Goal: Task Accomplishment & Management: Use online tool/utility

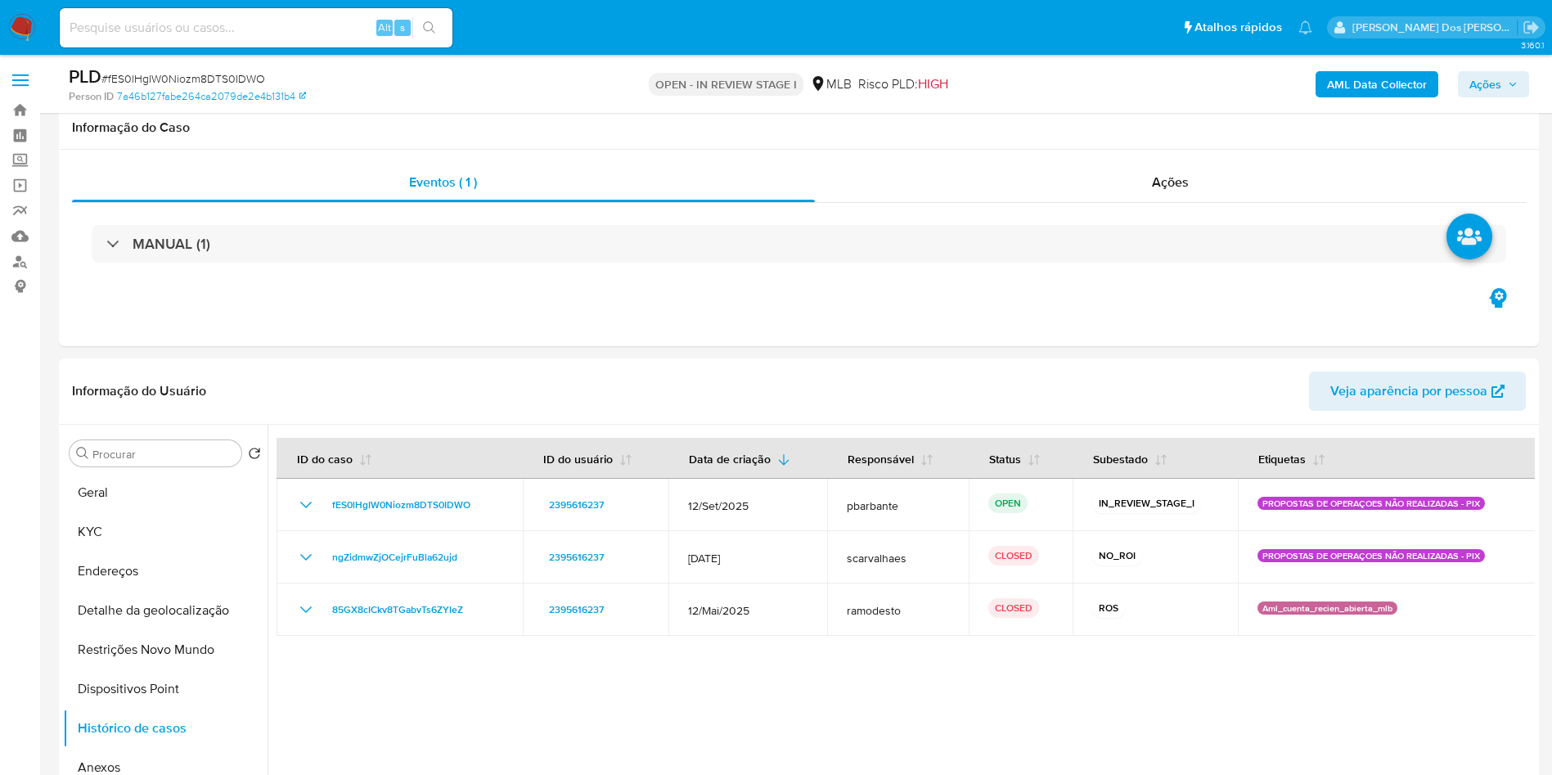
select select "10"
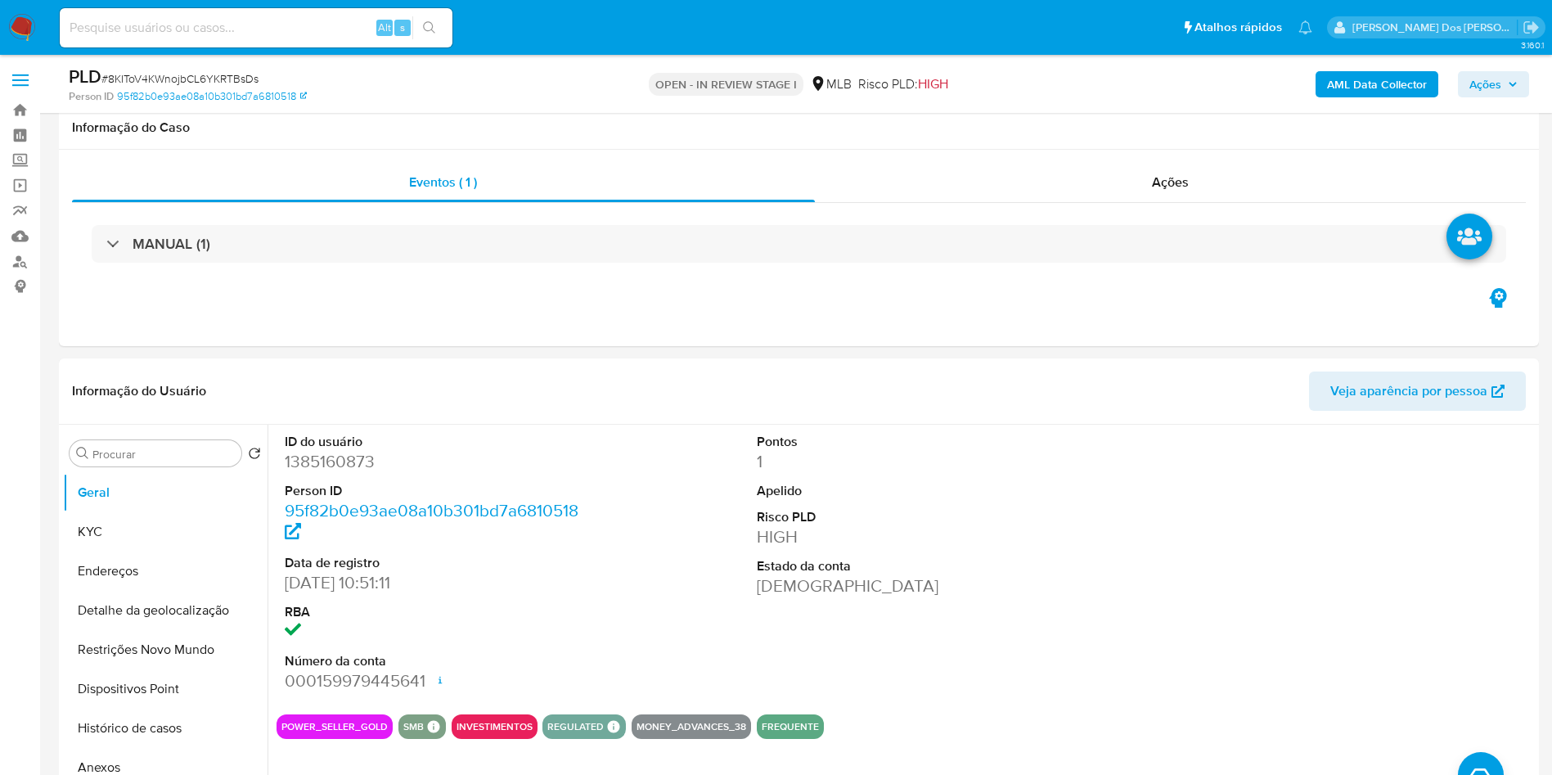
select select "10"
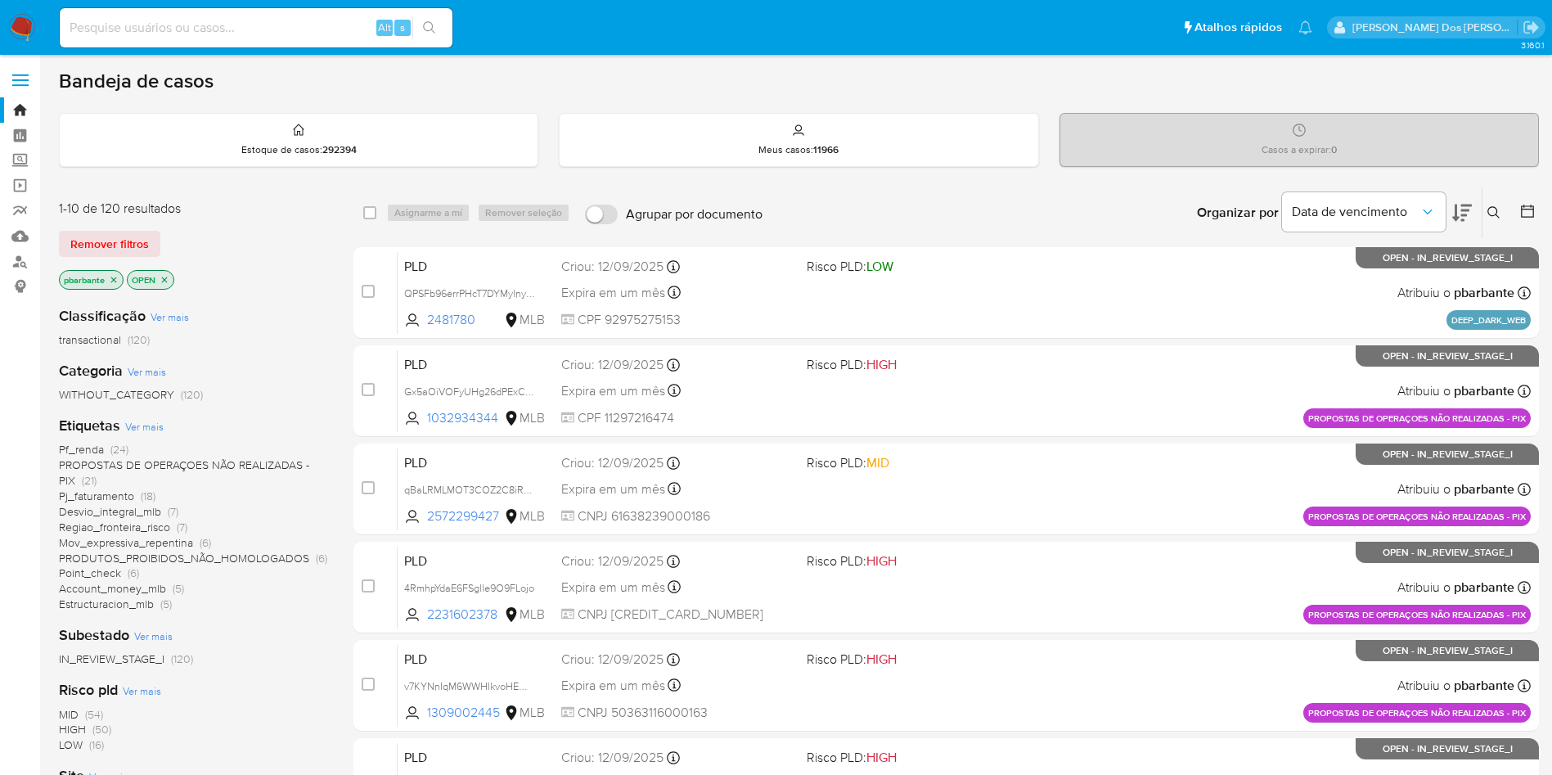
scroll to position [664, 0]
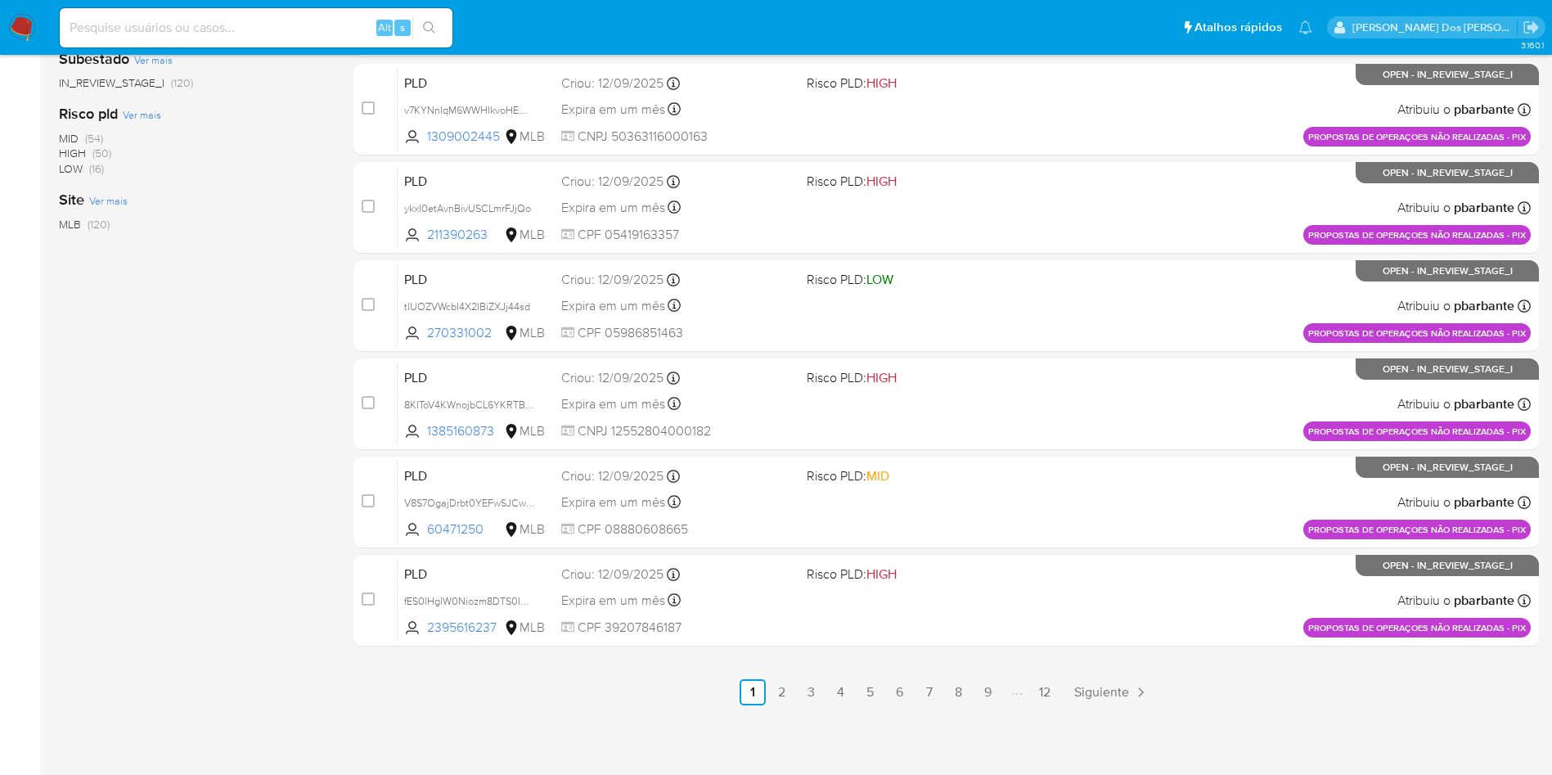
click at [243, 8] on div "Alt s" at bounding box center [256, 27] width 393 height 39
click at [248, 33] on input at bounding box center [256, 27] width 393 height 21
paste input "tlUOZVWcbI4X2IBiZXJj44sd"
type input "tlUOZVWcbI4X2IBiZXJj44sd"
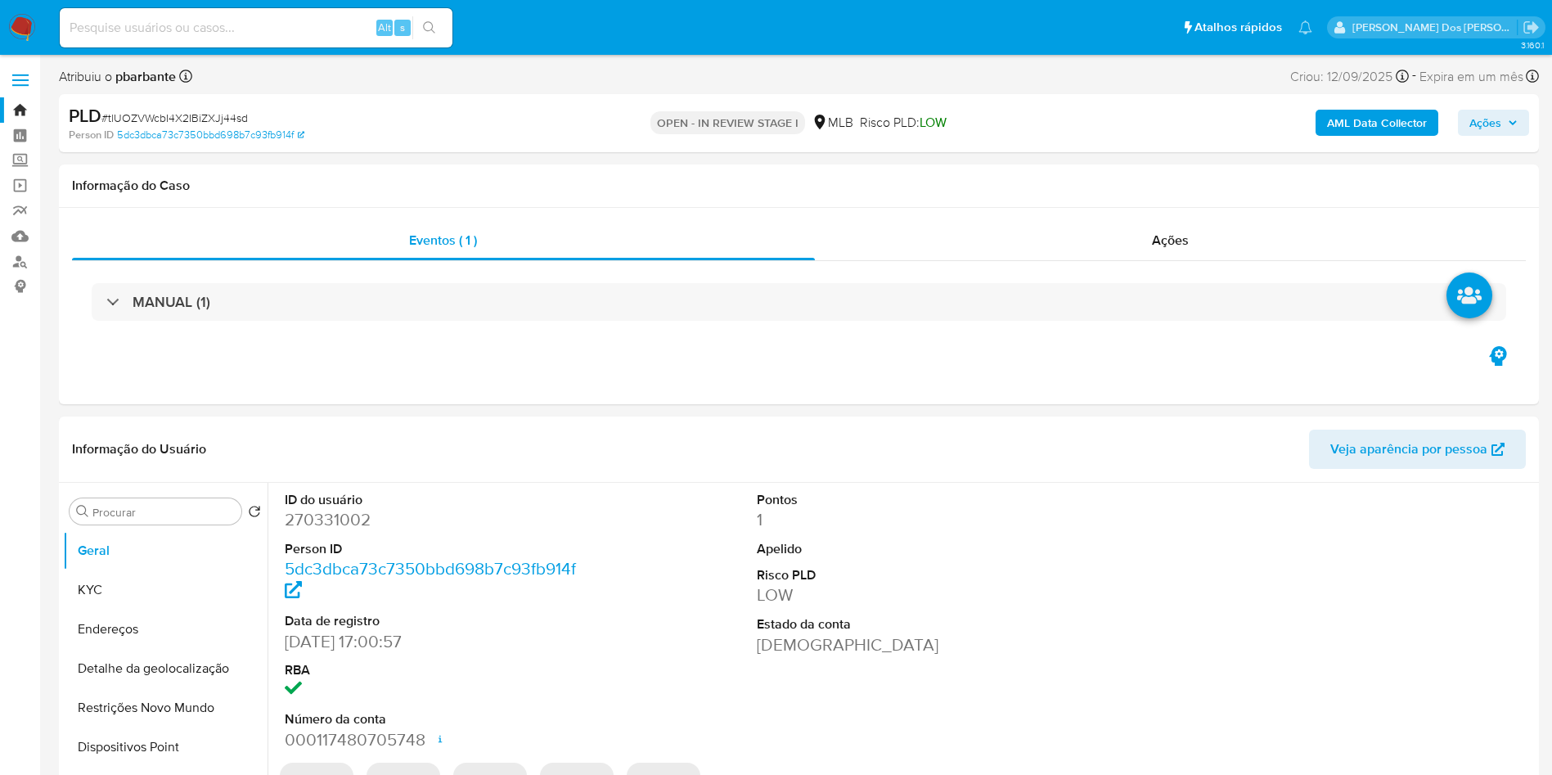
select select "10"
click at [1502, 118] on span "Ações" at bounding box center [1494, 122] width 48 height 23
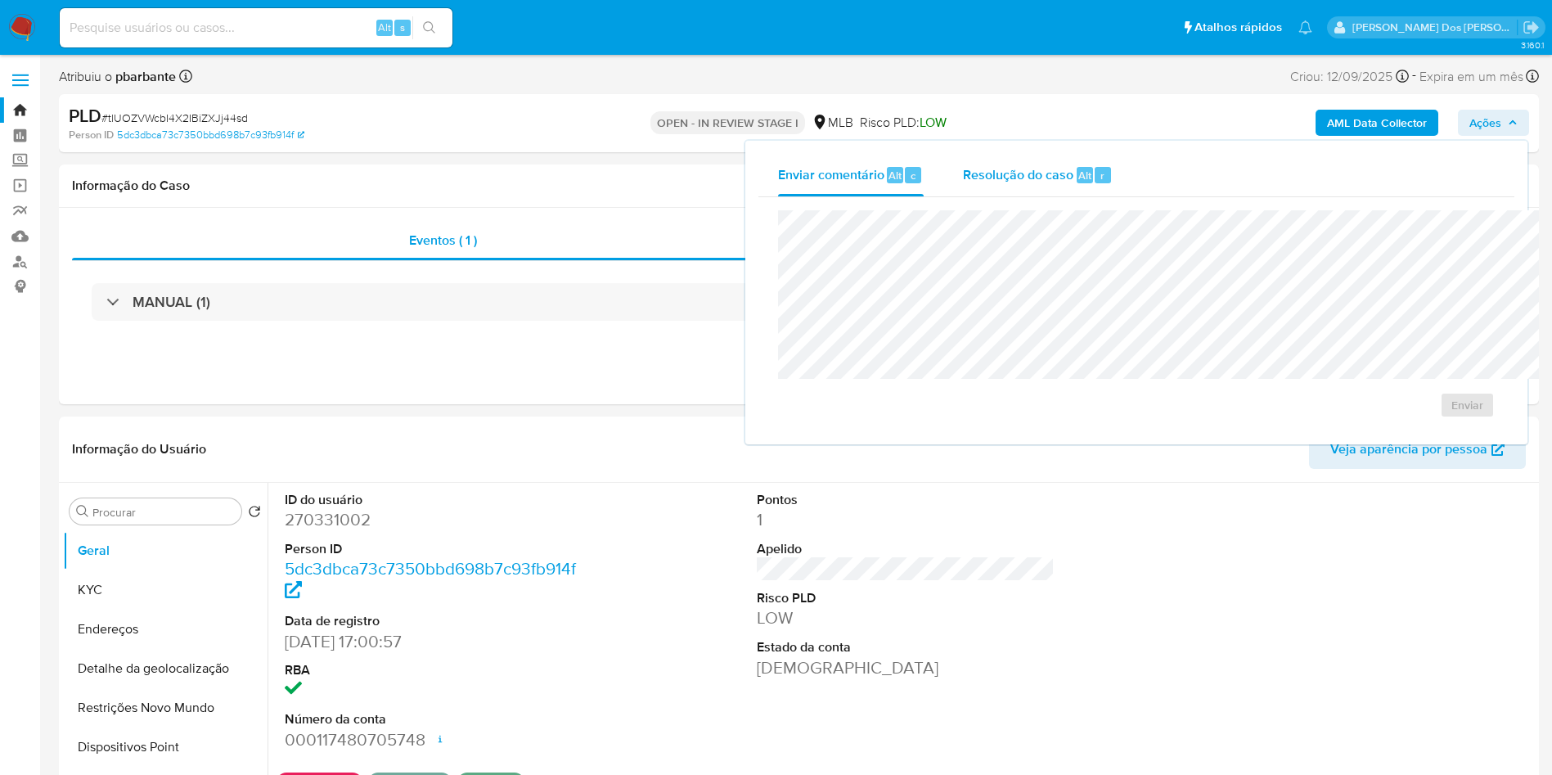
click at [963, 181] on span "Resolução do caso" at bounding box center [1018, 174] width 110 height 19
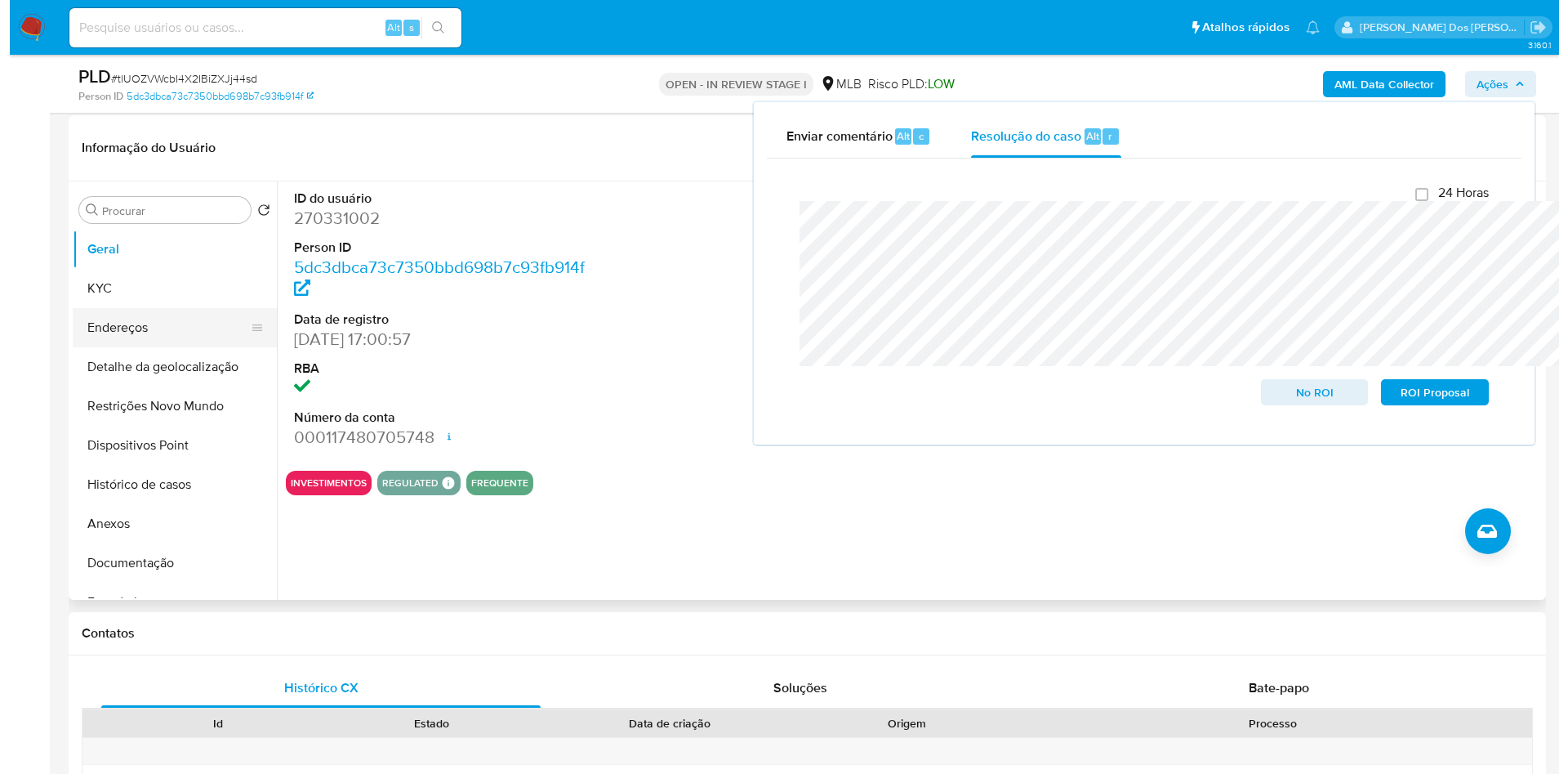
scroll to position [245, 0]
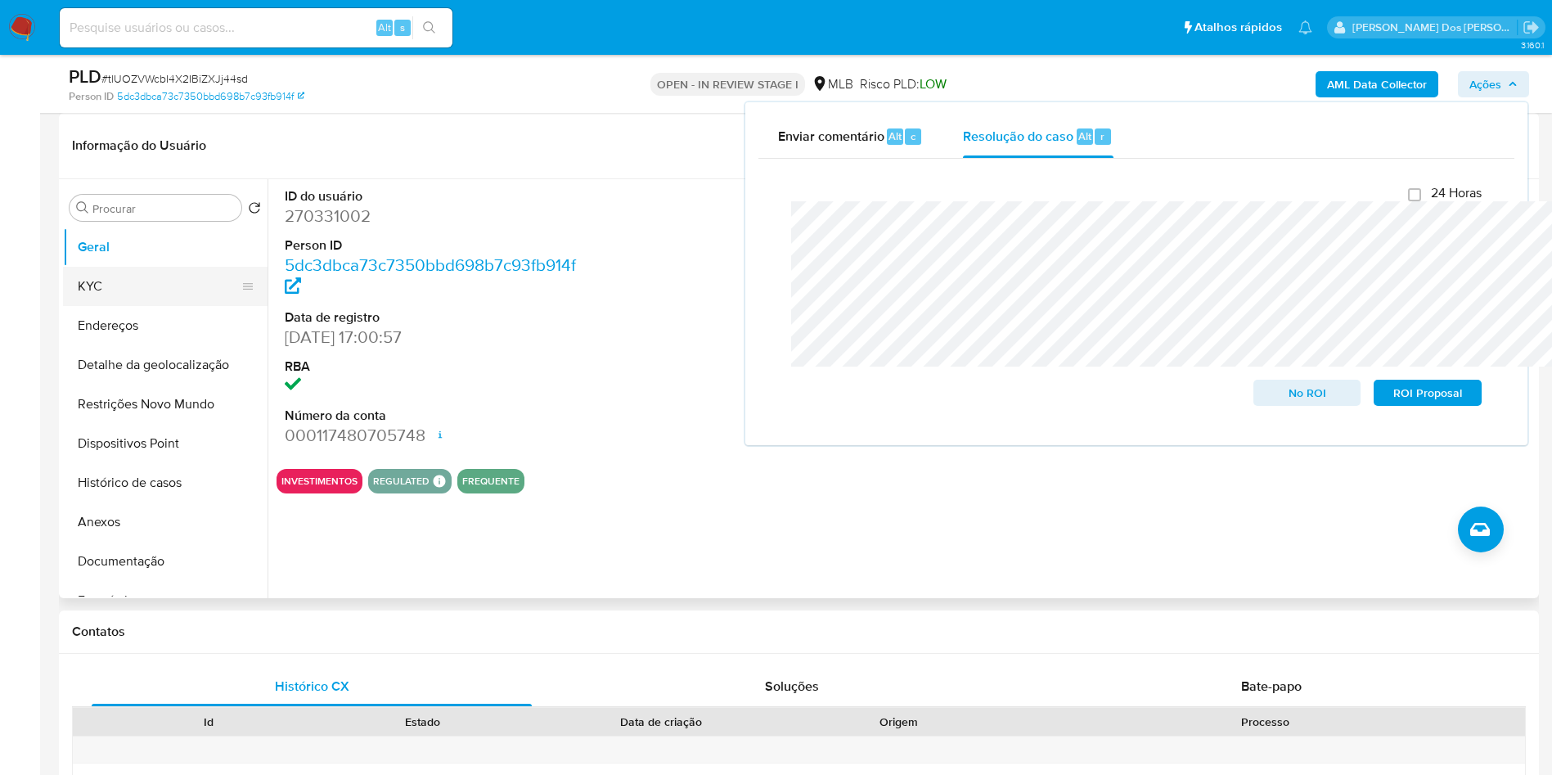
click at [118, 306] on button "KYC" at bounding box center [158, 286] width 191 height 39
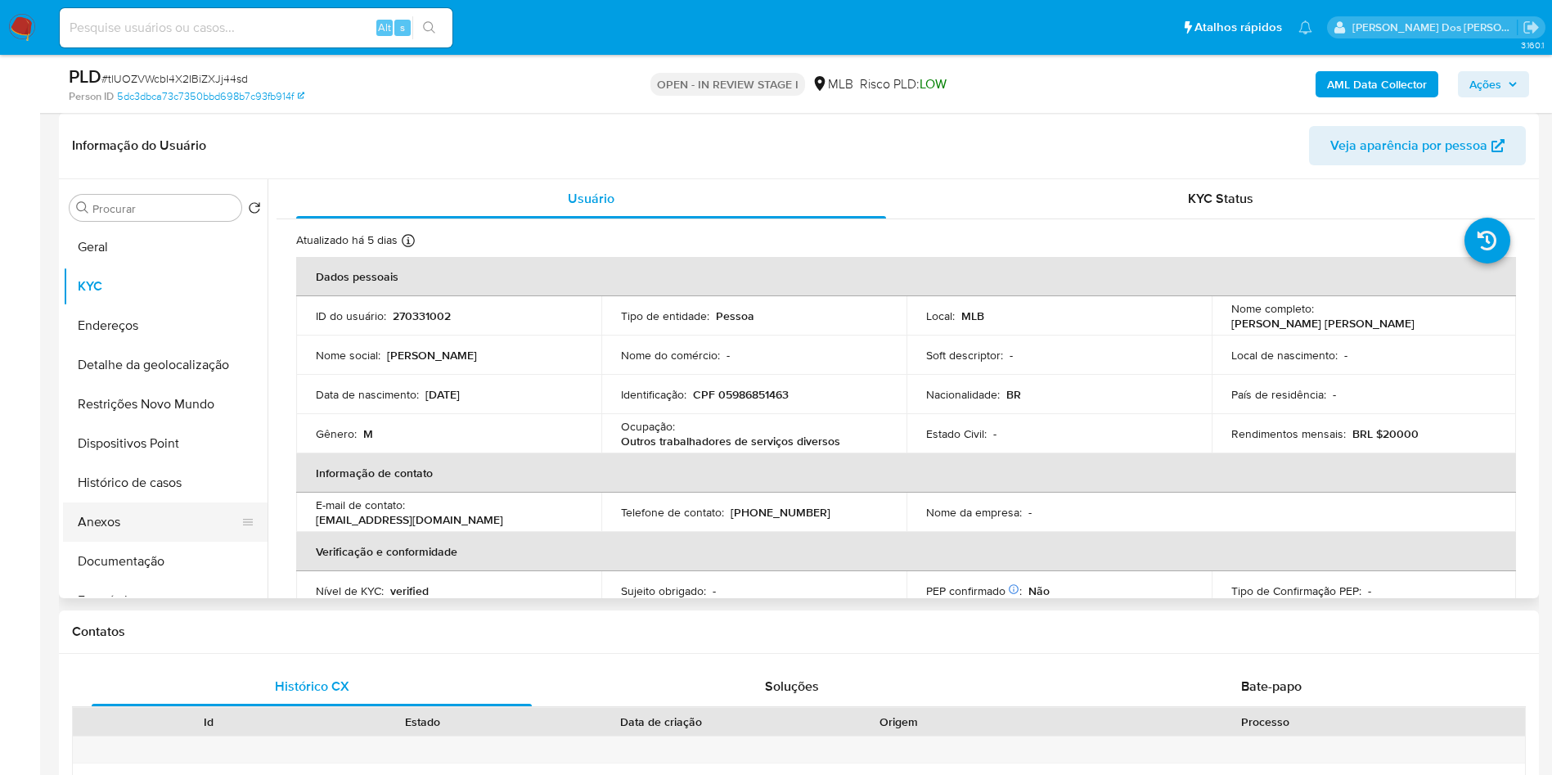
click at [150, 542] on button "Anexos" at bounding box center [158, 521] width 191 height 39
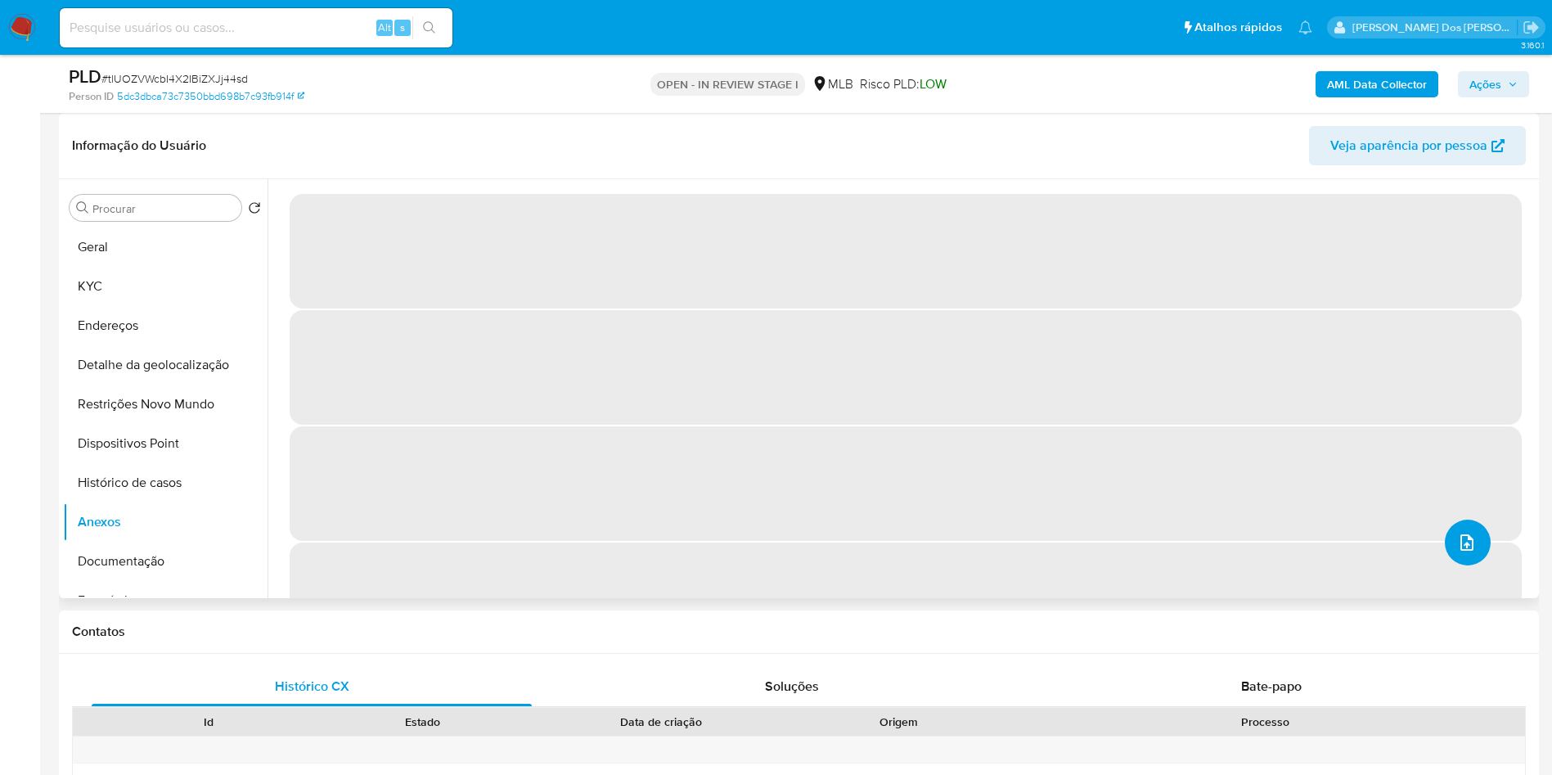
click at [1470, 565] on button "upload-file" at bounding box center [1468, 543] width 46 height 46
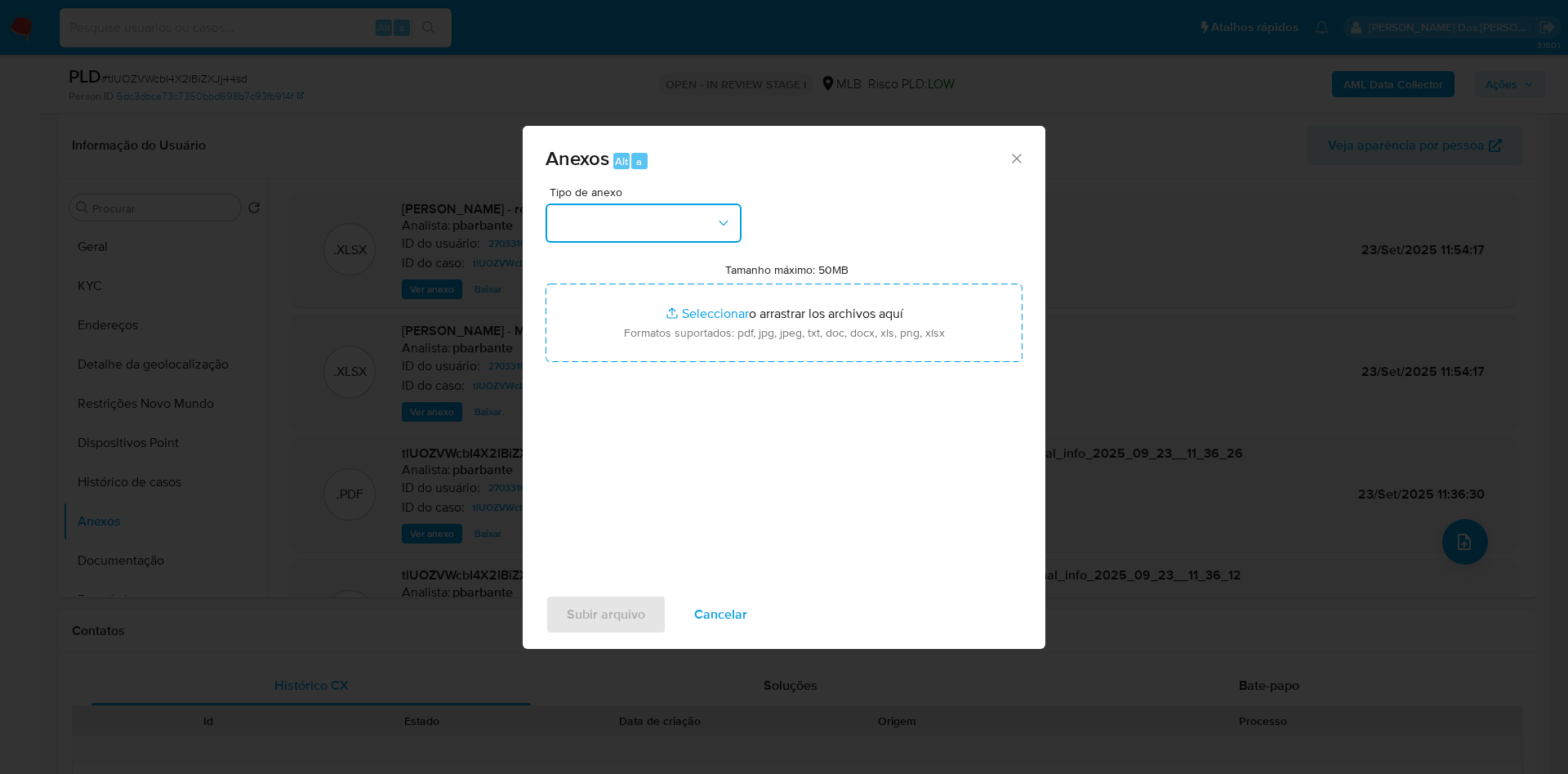
click at [608, 204] on button "button" at bounding box center [644, 223] width 196 height 39
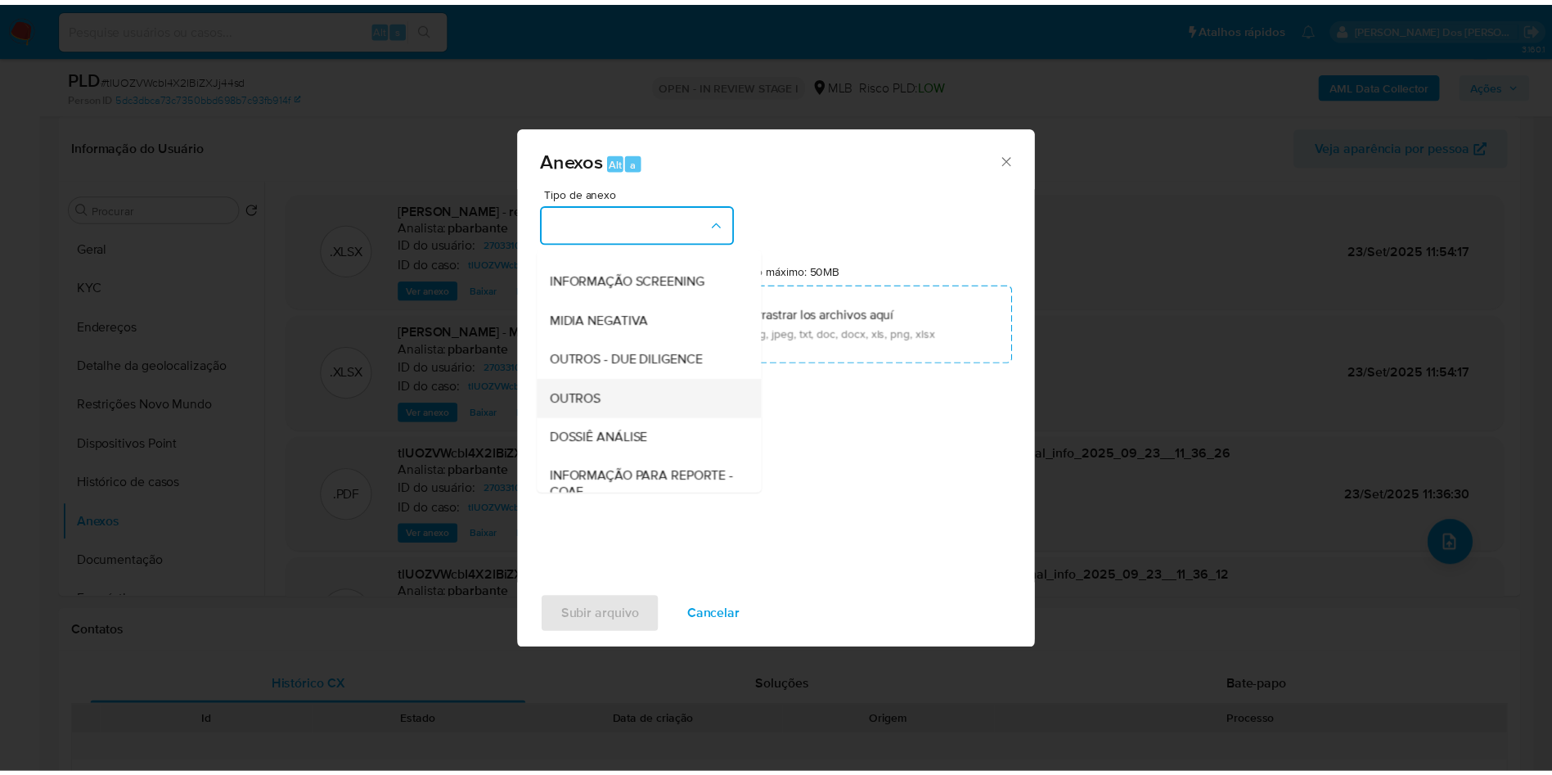
scroll to position [219, 0]
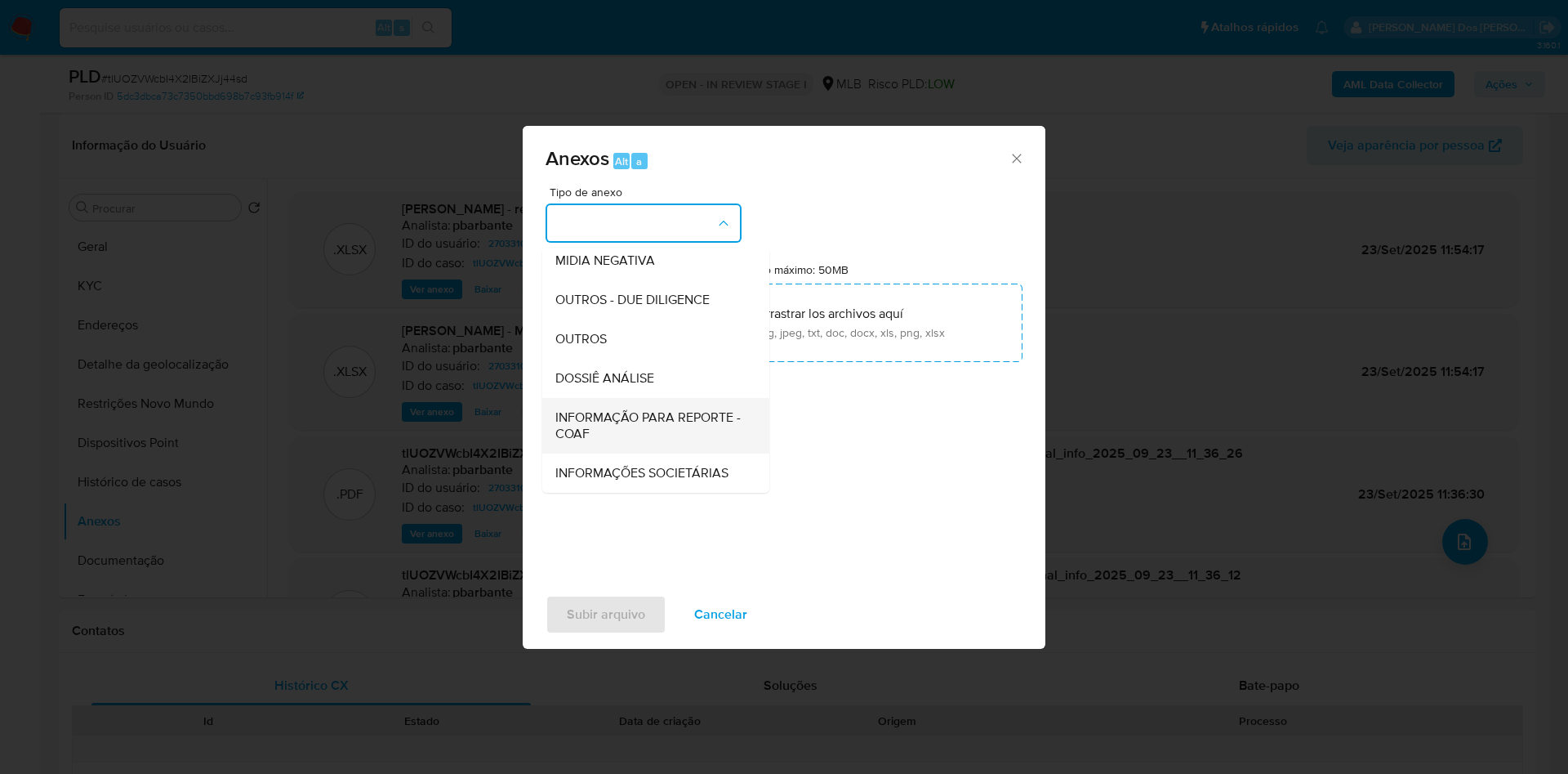
click at [604, 397] on div "INFORMAÇÃO PARA REPORTE - COAF" at bounding box center [650, 425] width 191 height 56
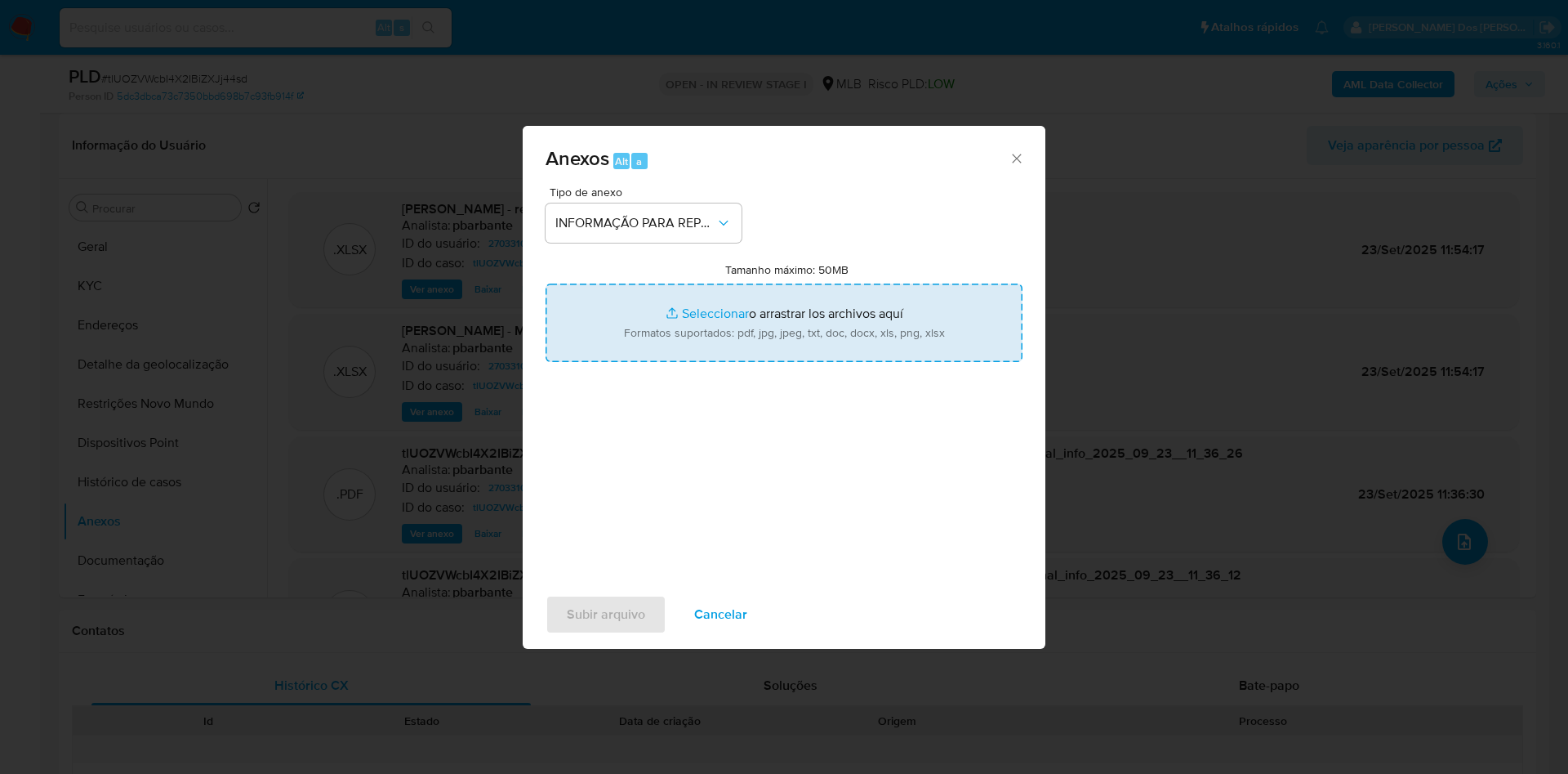
type input "C:\fakepath\SAR - XXX - CPF 05986851463 - EDUARDO FERNANDO DE MEDEIROS ARAUJO R…"
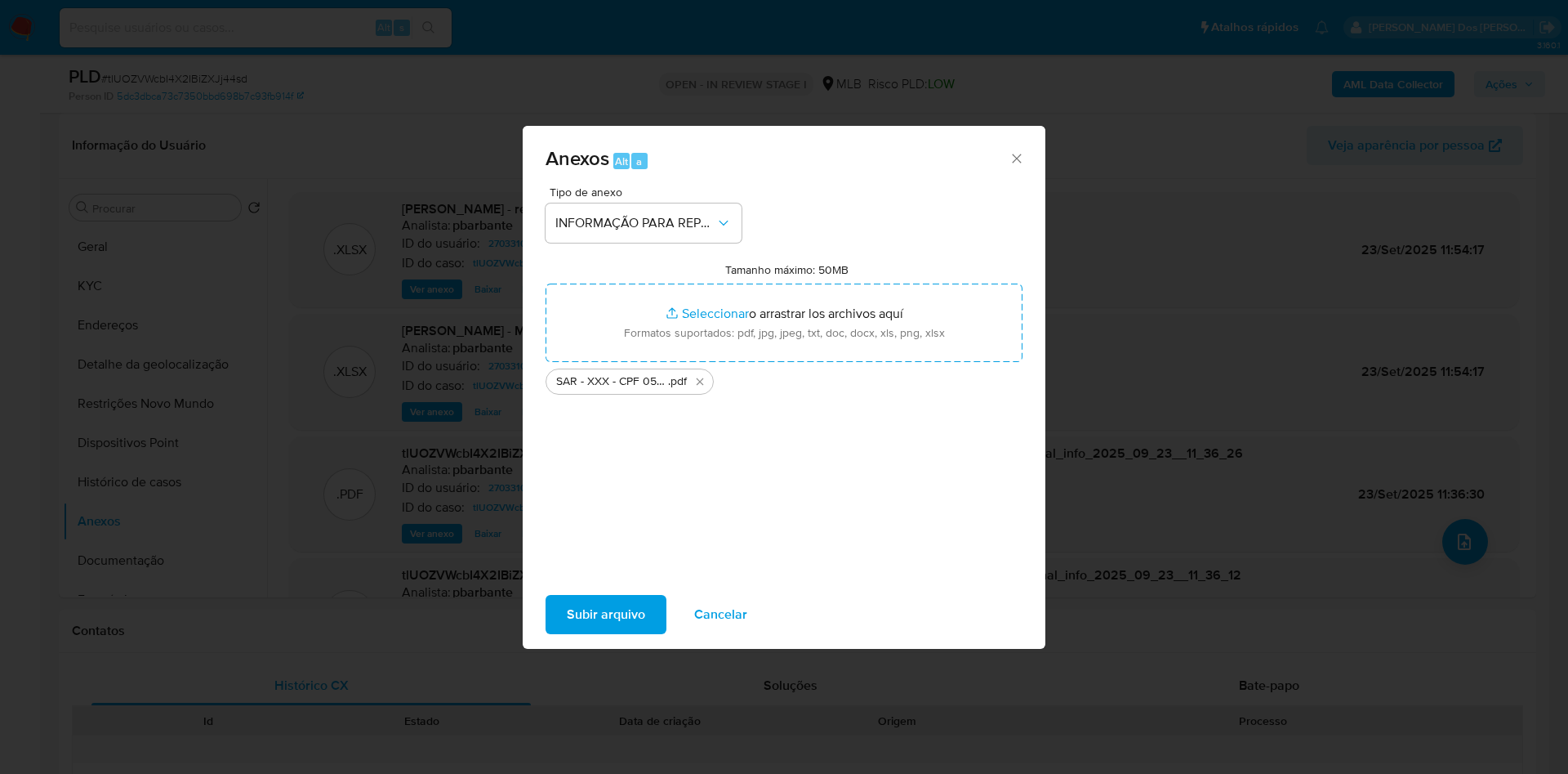
click at [609, 617] on span "Subir arquivo" at bounding box center [606, 614] width 79 height 36
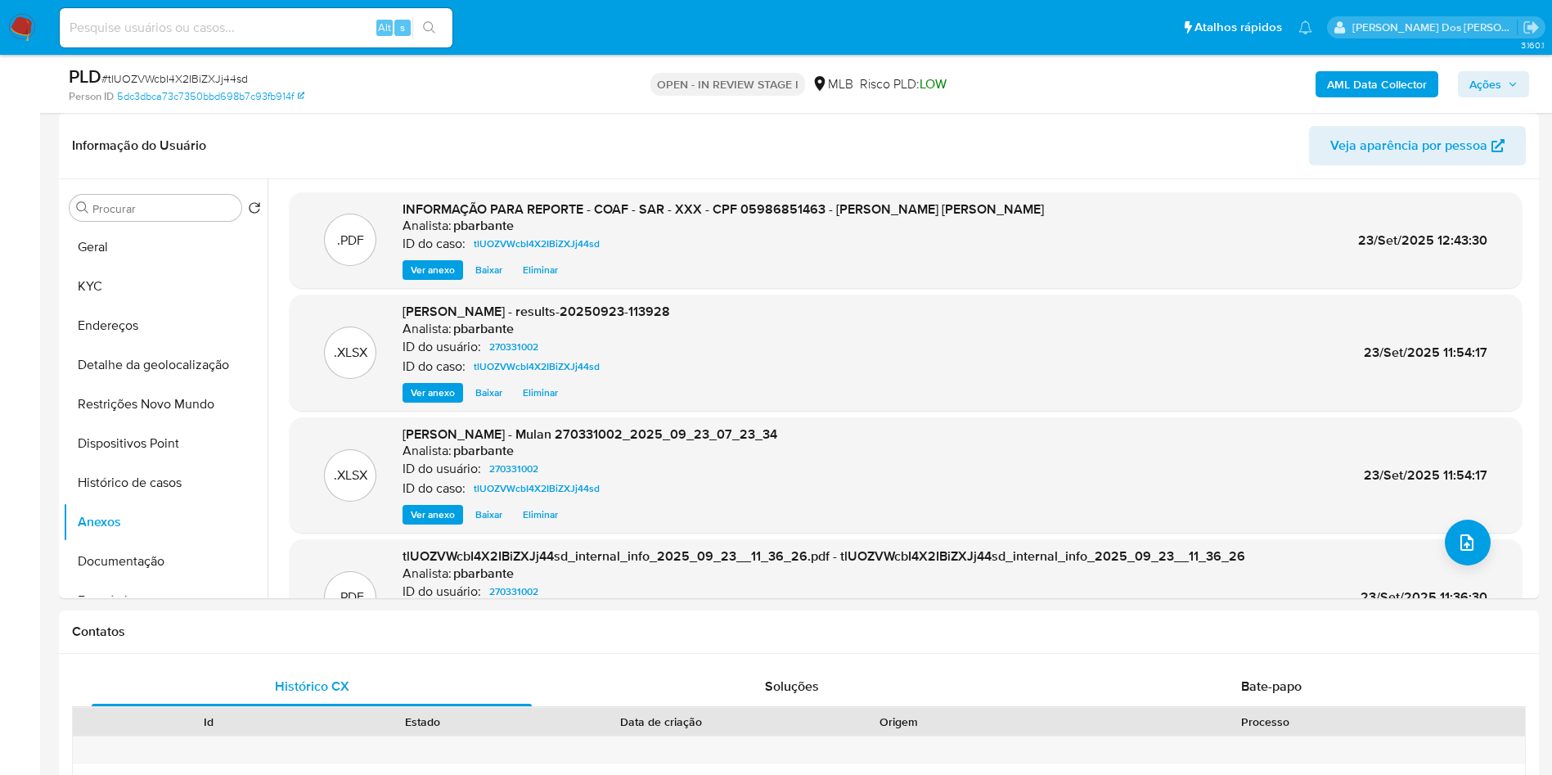
click at [1520, 84] on button "Ações" at bounding box center [1493, 84] width 71 height 26
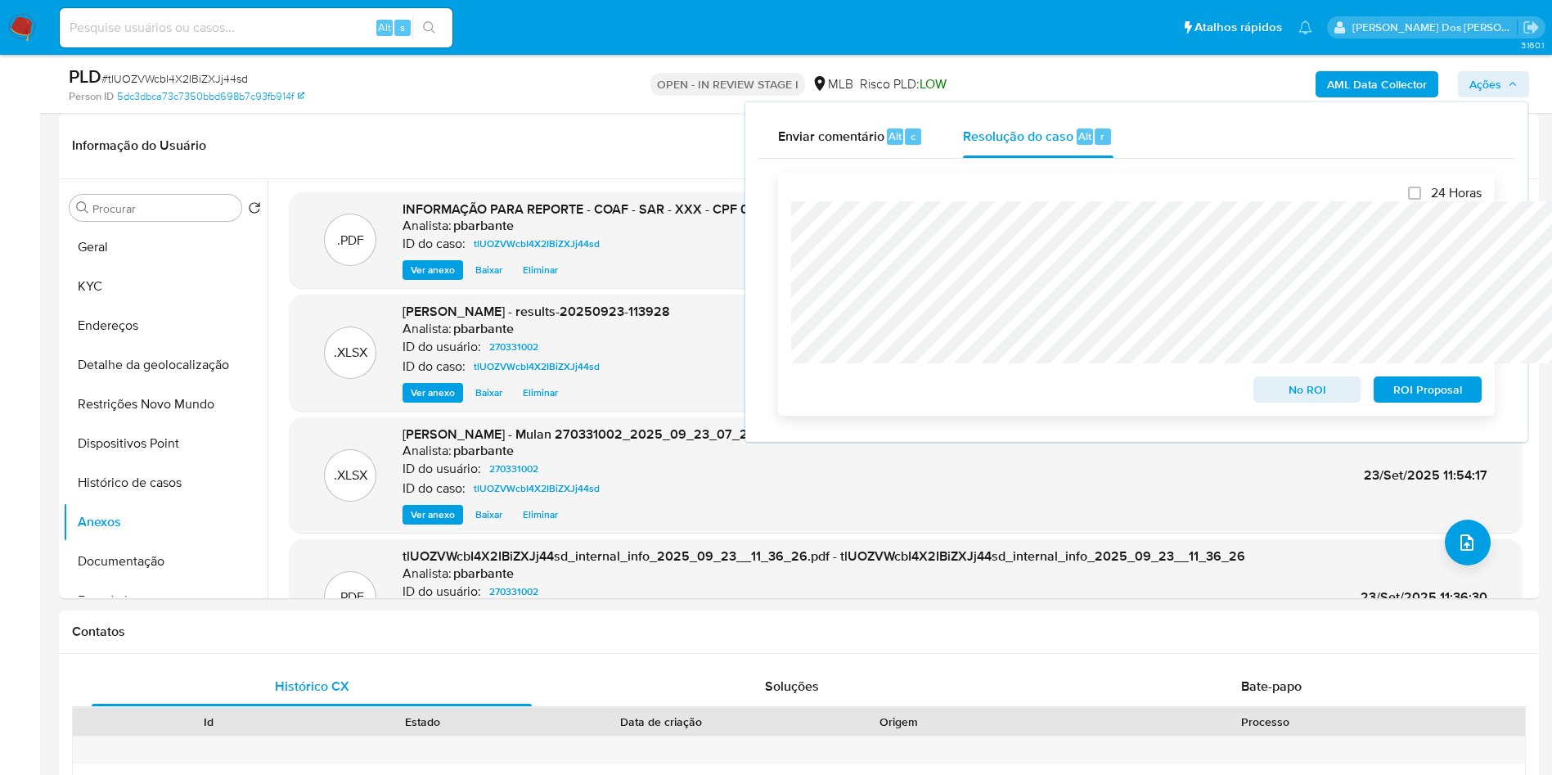
click at [1432, 401] on span "ROI Proposal" at bounding box center [1427, 389] width 85 height 23
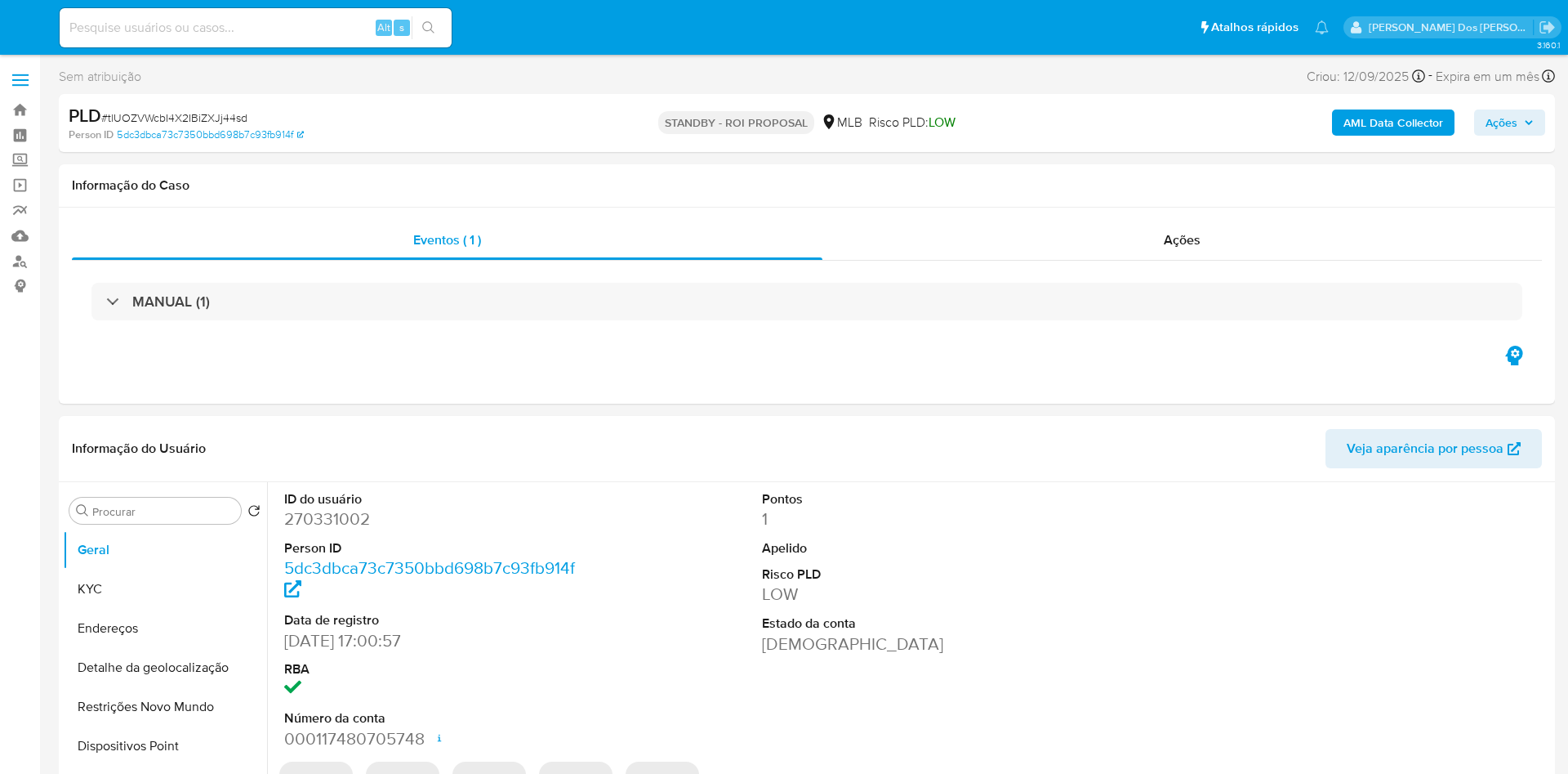
select select "10"
